Goal: Task Accomplishment & Management: Complete application form

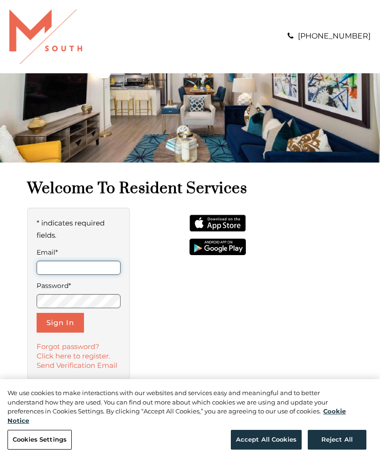
type input "**********"
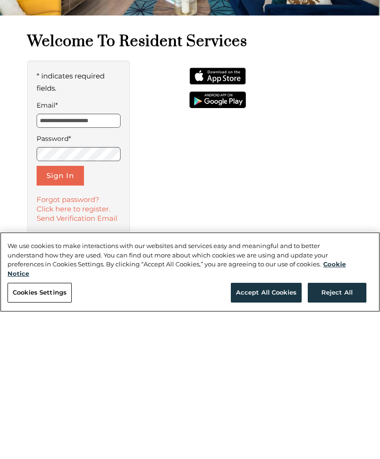
click at [273, 430] on button "Accept All Cookies" at bounding box center [266, 440] width 71 height 20
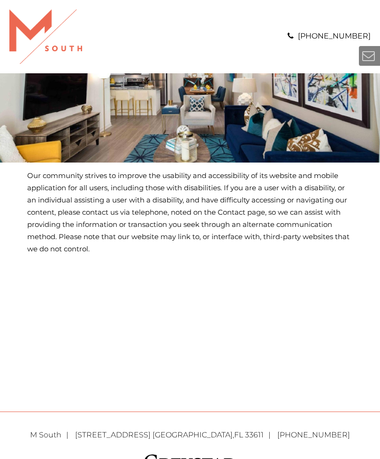
click at [30, 39] on img "Logo" at bounding box center [45, 36] width 73 height 54
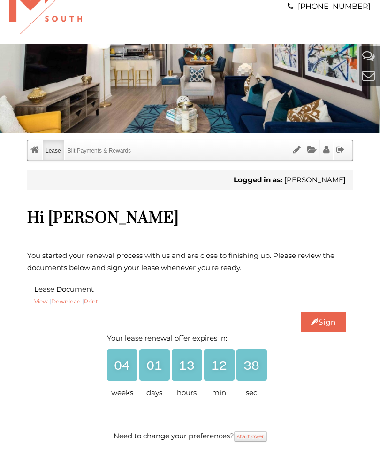
scroll to position [30, 0]
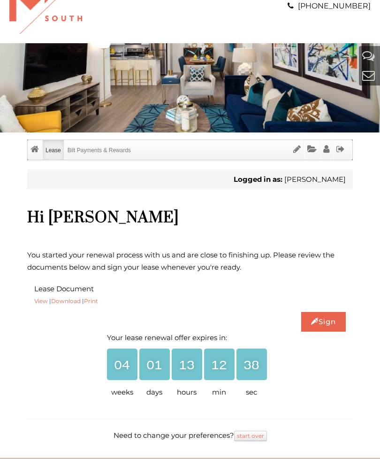
click at [328, 322] on link "Sign" at bounding box center [324, 322] width 45 height 20
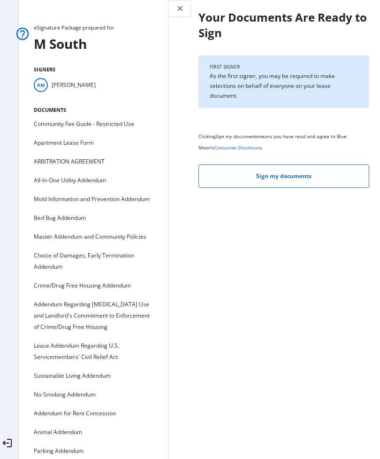
scroll to position [0, 0]
click at [184, 6] on mat-icon "close" at bounding box center [180, 8] width 8 height 8
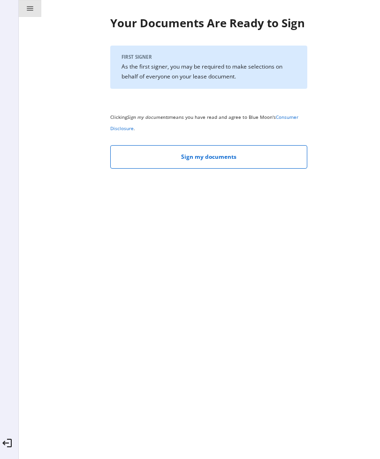
click at [33, 11] on mat-icon "menu" at bounding box center [30, 8] width 8 height 8
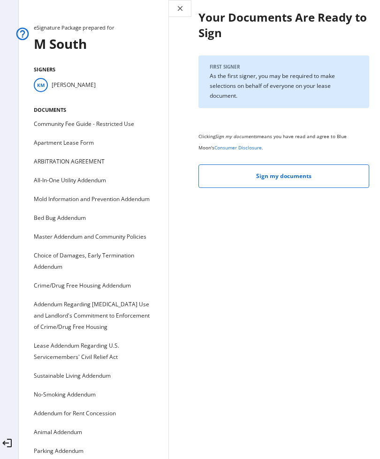
scroll to position [130, 0]
click at [3, 449] on mat-icon "logout" at bounding box center [6, 442] width 11 height 11
click at [14, 455] on span at bounding box center [7, 444] width 23 height 23
click at [13, 455] on span at bounding box center [7, 444] width 23 height 23
click at [61, 458] on ul "Community Fee Guide - Restricted Use Apartment Lease Form ARBITRATION AGREEMENT…" at bounding box center [94, 330] width 120 height 425
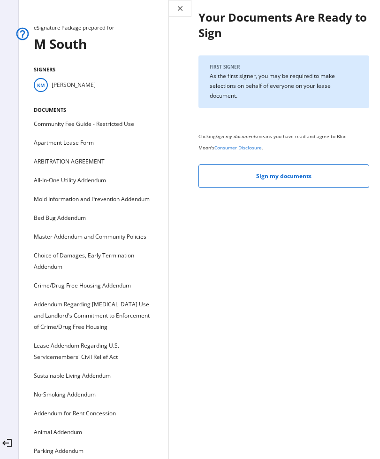
click at [182, 11] on mat-icon "close" at bounding box center [180, 8] width 8 height 8
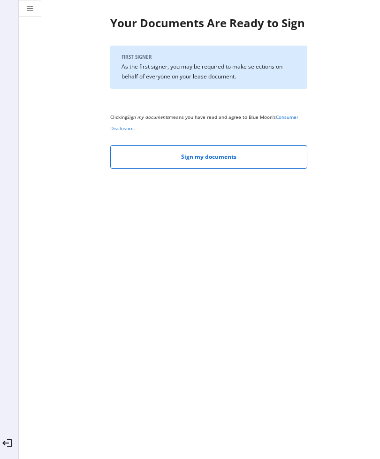
click at [12, 455] on span at bounding box center [7, 444] width 23 height 23
click at [7, 449] on mat-icon "logout" at bounding box center [6, 442] width 11 height 11
